Goal: Task Accomplishment & Management: Complete application form

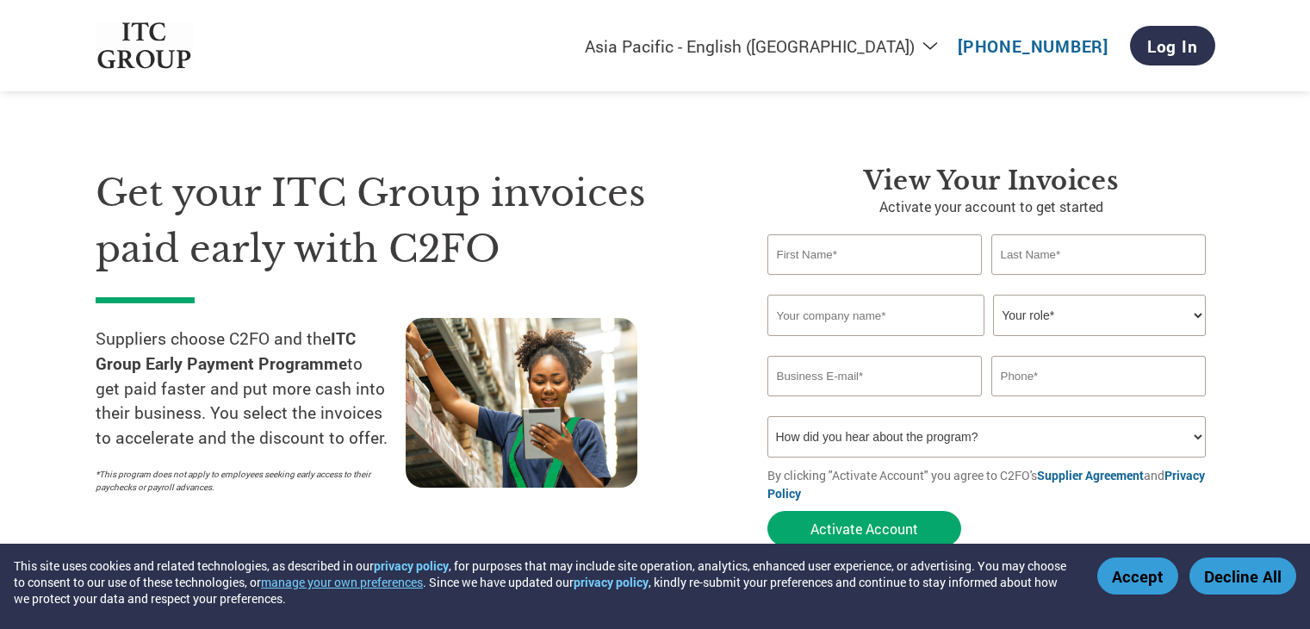
select select "en-IN"
click at [686, 139] on div "Get your ITC Group invoices paid early with C2FO Suppliers choose C2FO and the …" at bounding box center [655, 325] width 1119 height 458
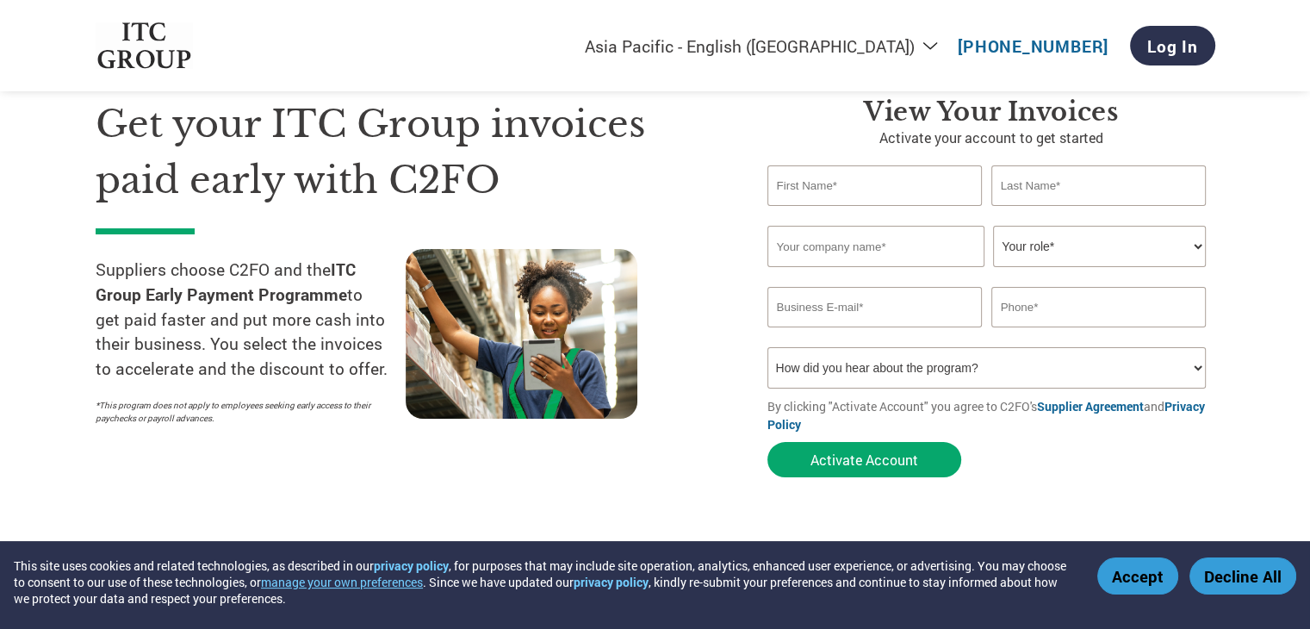
scroll to position [34, 0]
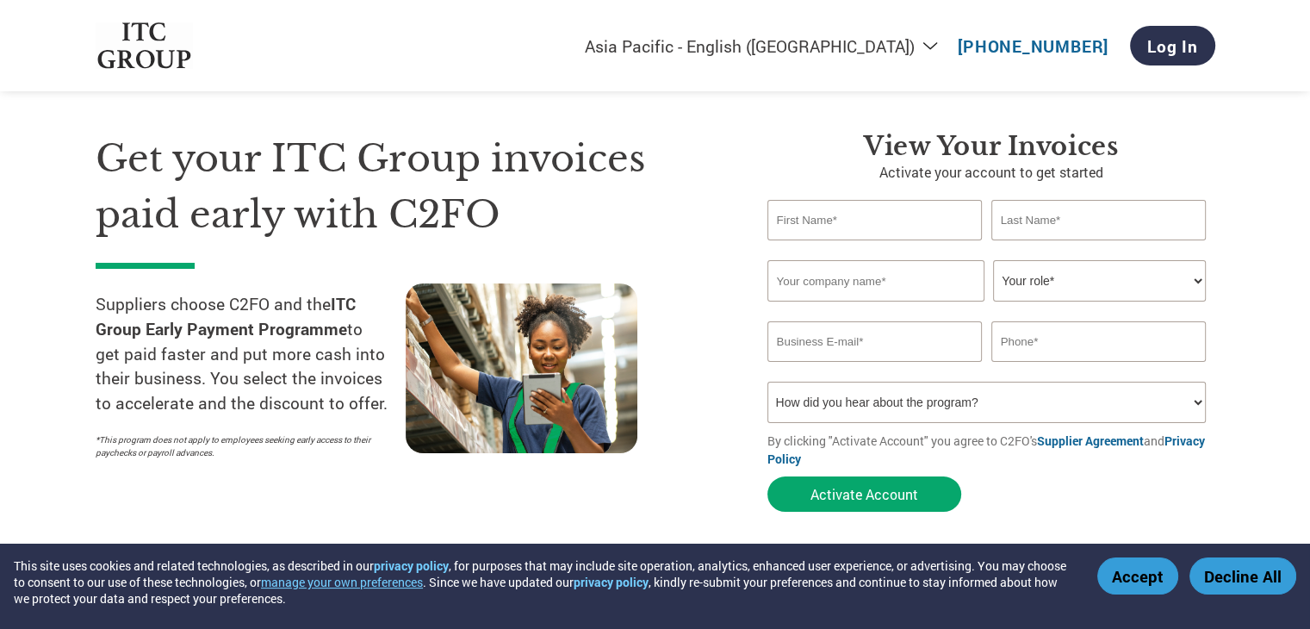
click at [861, 216] on input "text" at bounding box center [874, 220] width 215 height 40
type input "[PERSON_NAME]"
type input "ARJUNI INDANE"
select select "CEO"
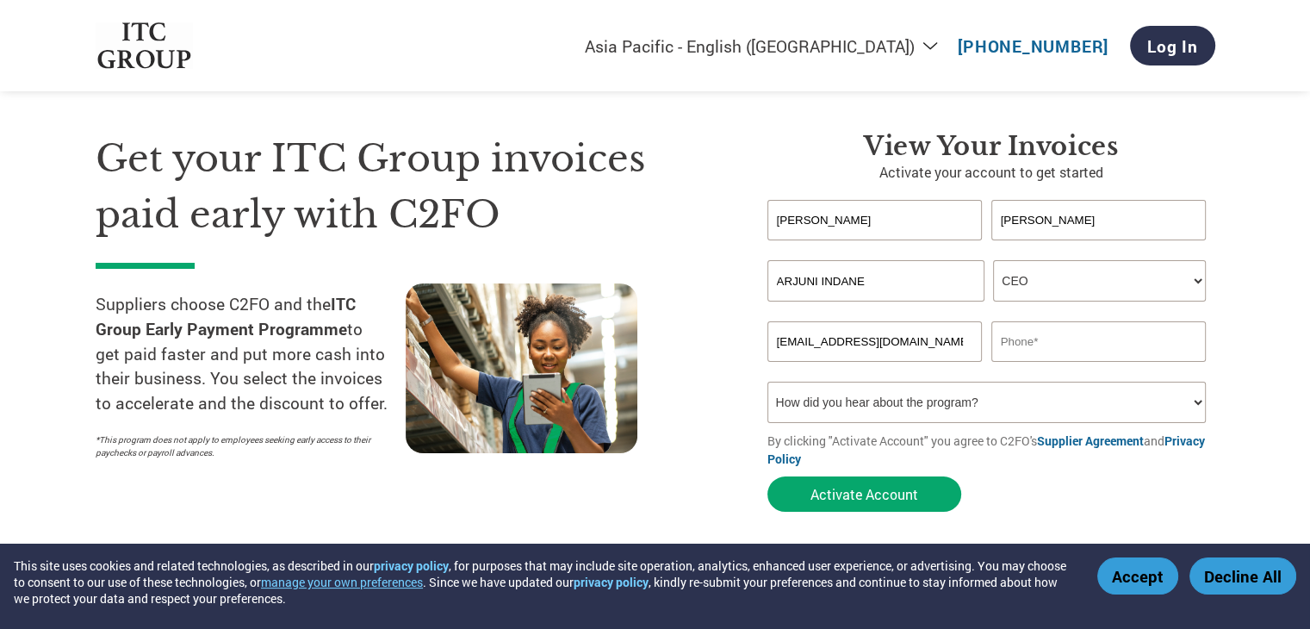
type input "[EMAIL_ADDRESS][DOMAIN_NAME]"
type input "8412831997"
select select "Email"
click at [891, 487] on button "Activate Account" at bounding box center [864, 493] width 194 height 35
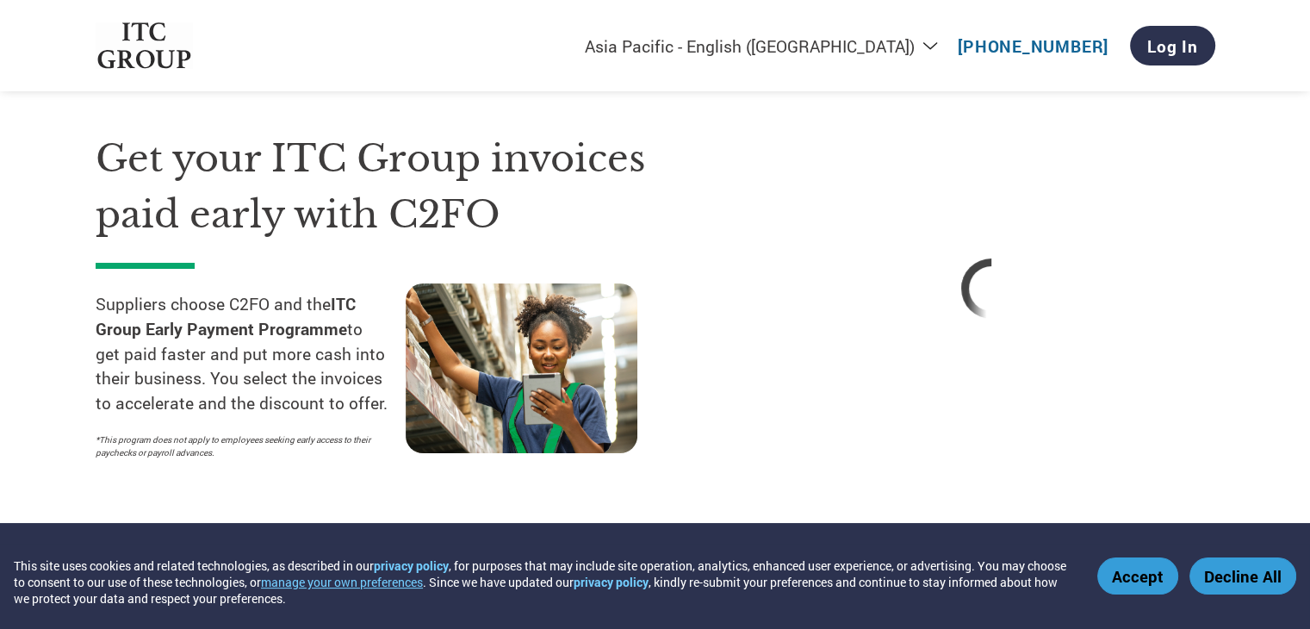
select select "en-IN"
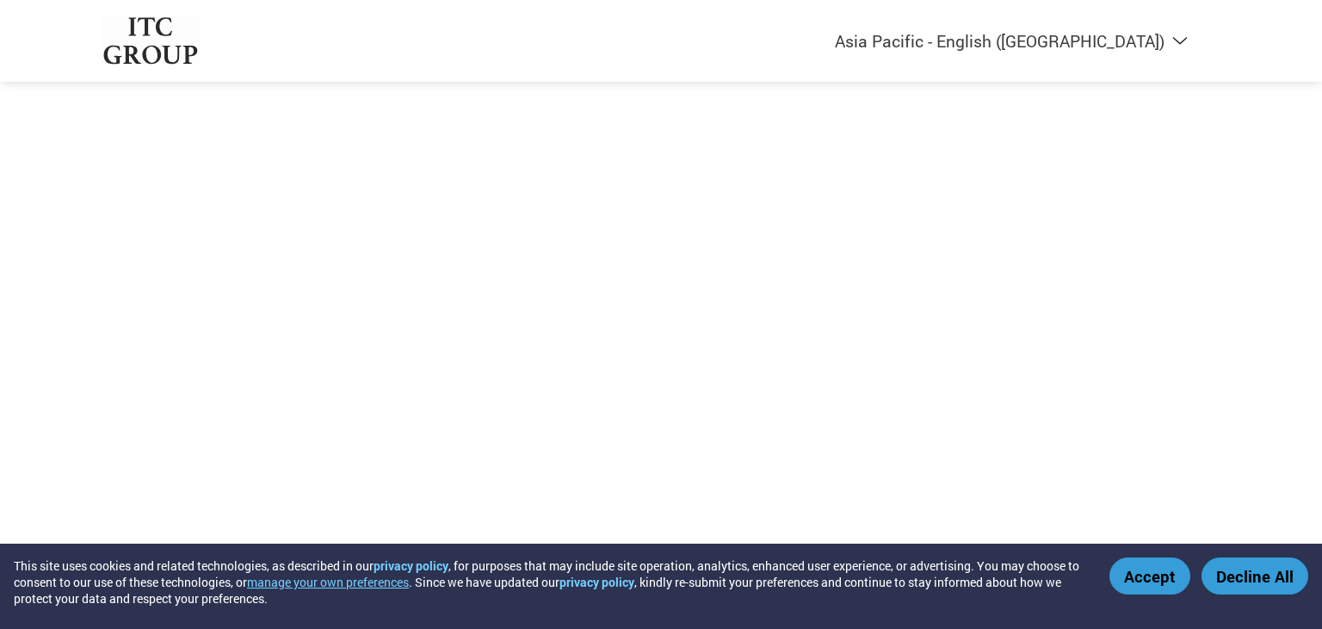
select select "en-IN"
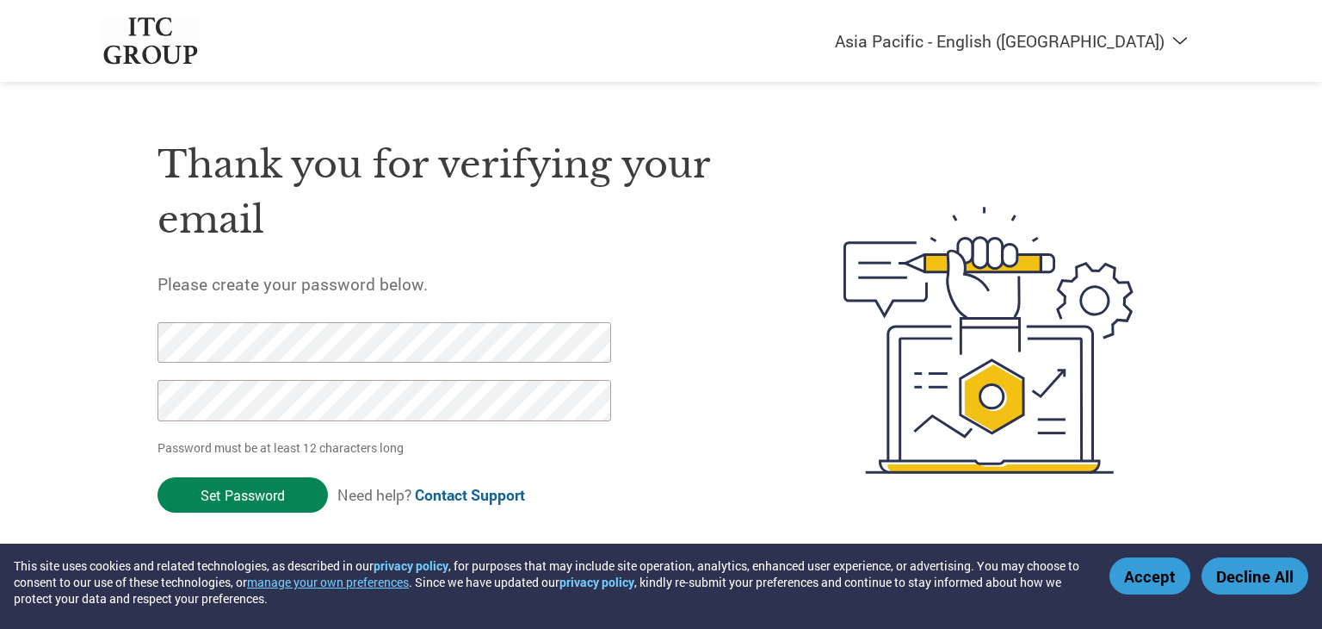
click at [261, 504] on input "Set Password" at bounding box center [243, 494] width 170 height 35
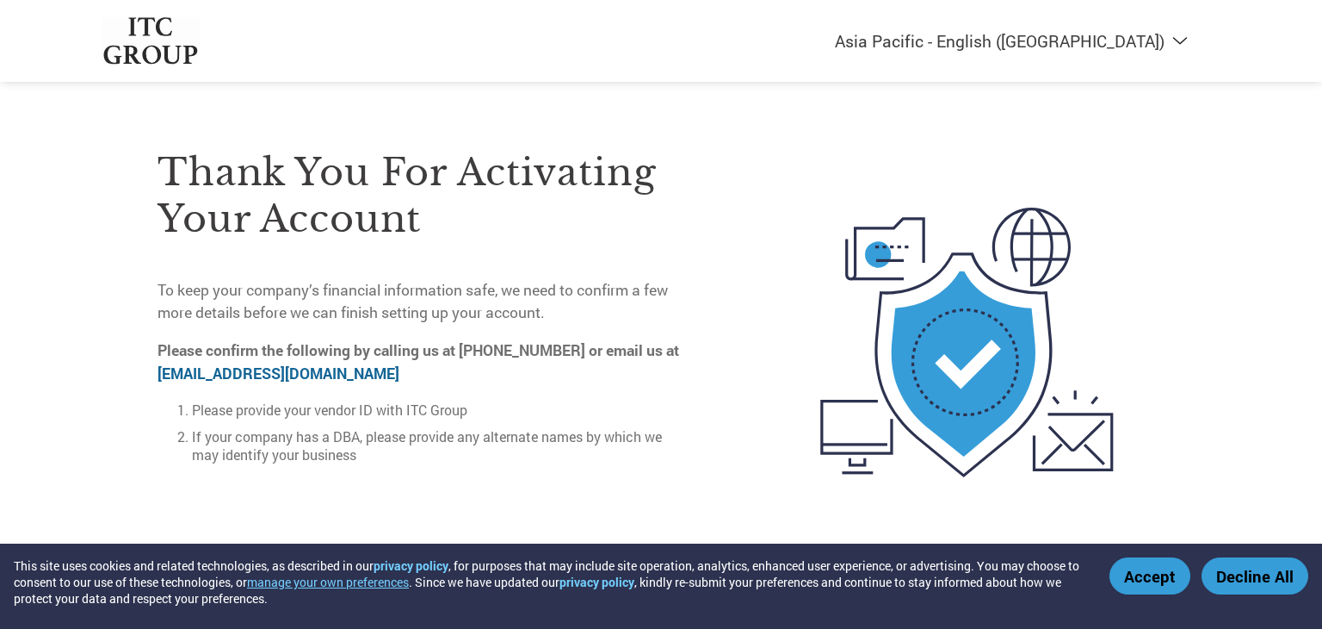
click at [353, 435] on li "If your company has a DBA, please provide any alternate names by which we may i…" at bounding box center [441, 445] width 499 height 36
copy li "DBA"
click at [153, 51] on img at bounding box center [151, 40] width 98 height 47
